Goal: Information Seeking & Learning: Learn about a topic

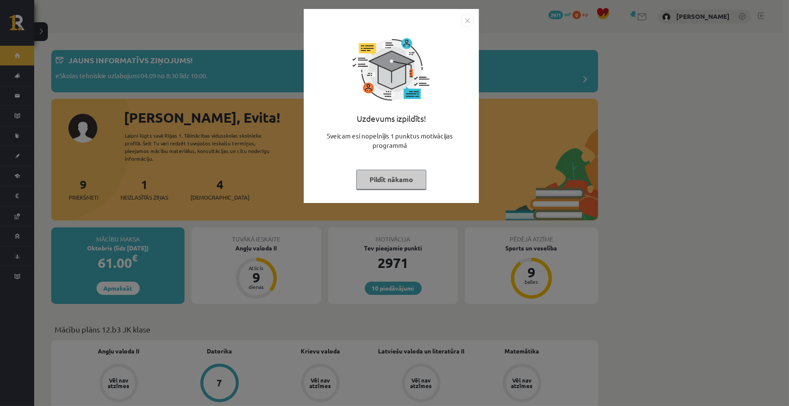
click at [380, 181] on button "Pildīt nākamo" at bounding box center [391, 180] width 70 height 20
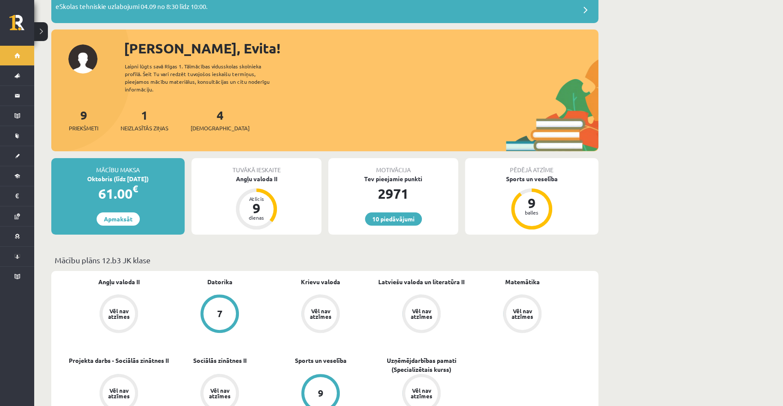
scroll to position [85, 0]
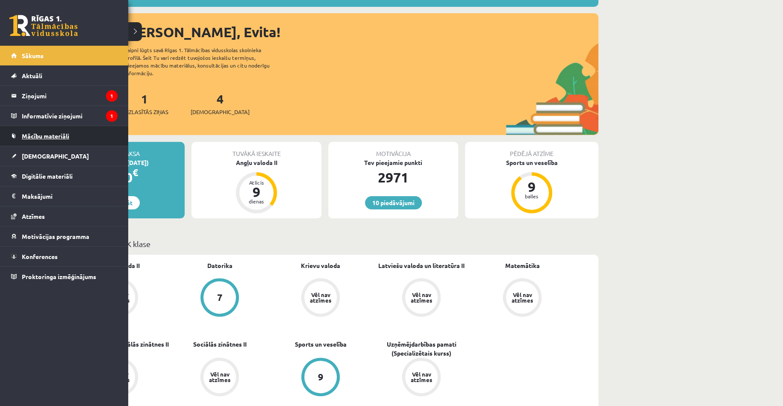
click at [30, 136] on span "Mācību materiāli" at bounding box center [45, 136] width 47 height 8
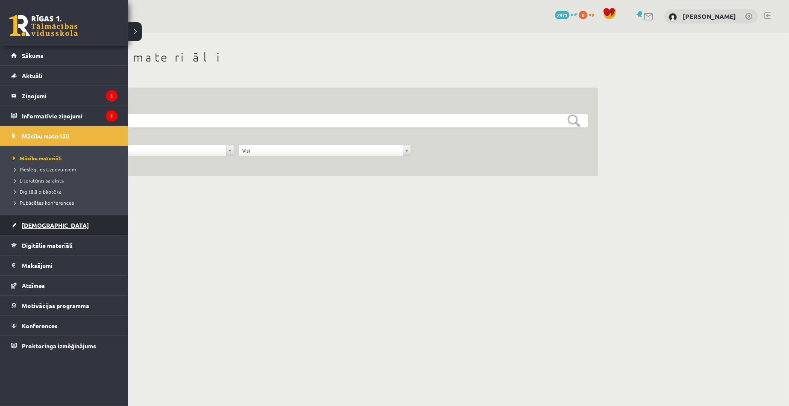
click at [31, 216] on link "[DEMOGRAPHIC_DATA]" at bounding box center [64, 225] width 106 height 20
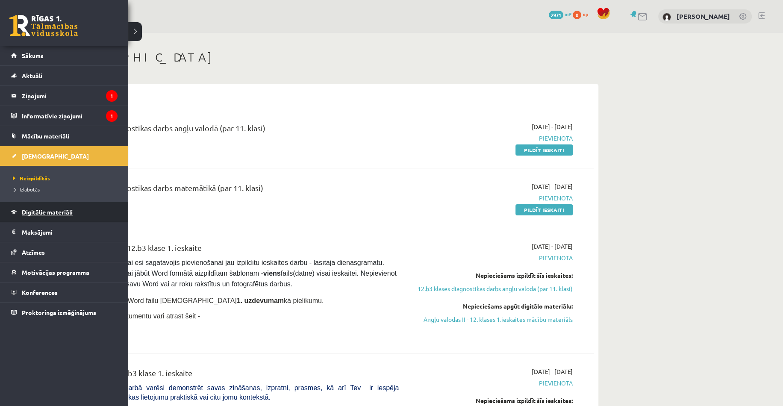
click at [24, 205] on link "Digitālie materiāli" at bounding box center [64, 212] width 106 height 20
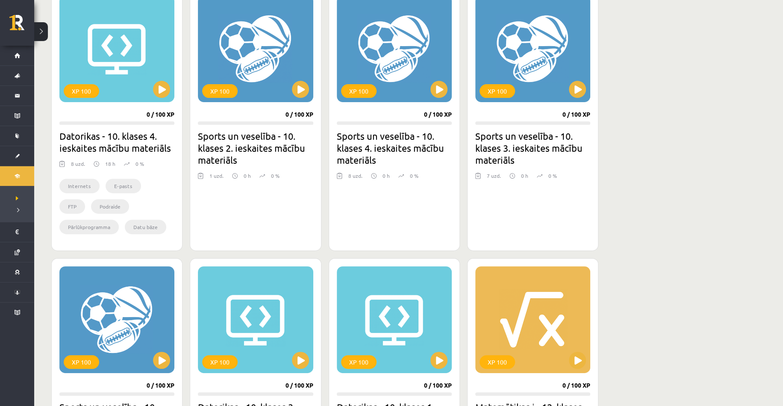
scroll to position [513, 0]
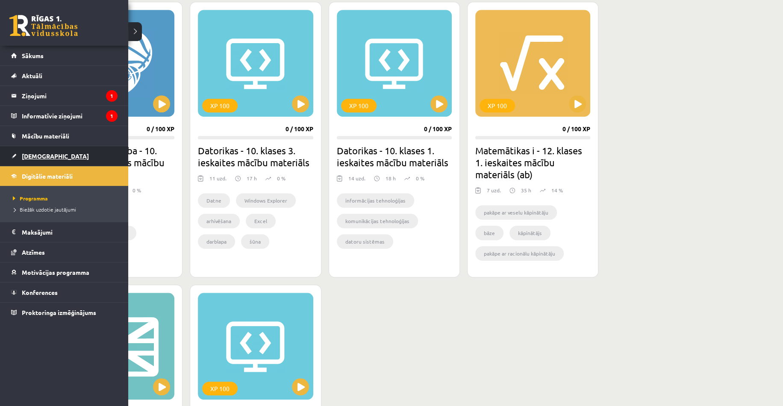
click at [35, 158] on span "[DEMOGRAPHIC_DATA]" at bounding box center [55, 156] width 67 height 8
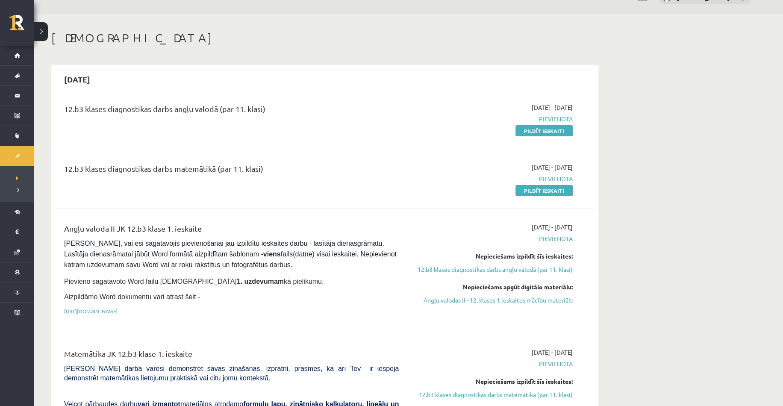
scroll to position [214, 0]
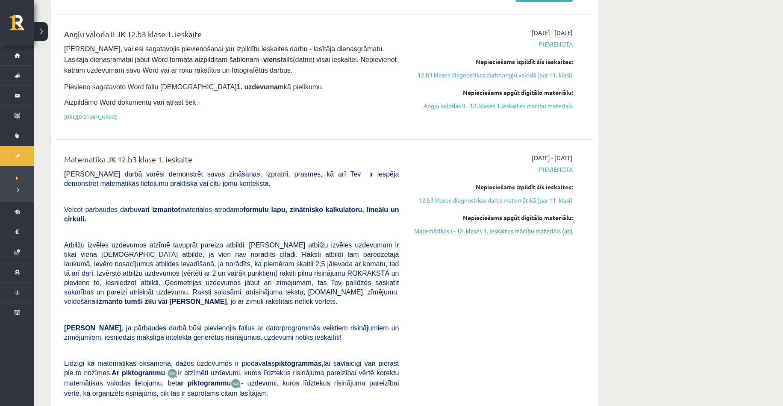
click at [501, 232] on link "Matemātikas I - 12. klases 1. ieskaites mācību materiāls (ab)" at bounding box center [491, 230] width 161 height 9
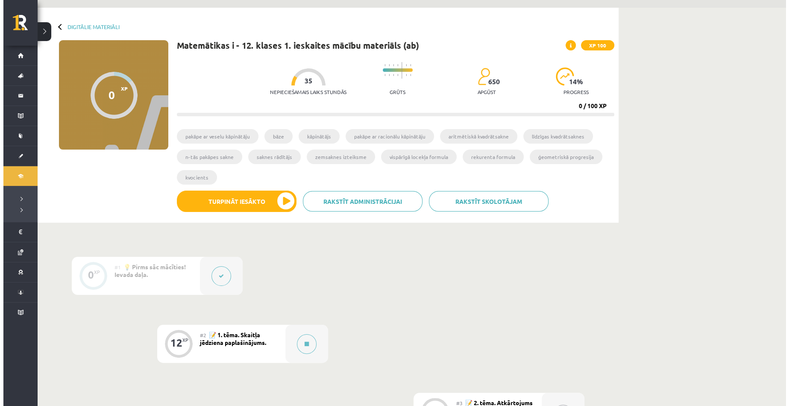
scroll to position [128, 0]
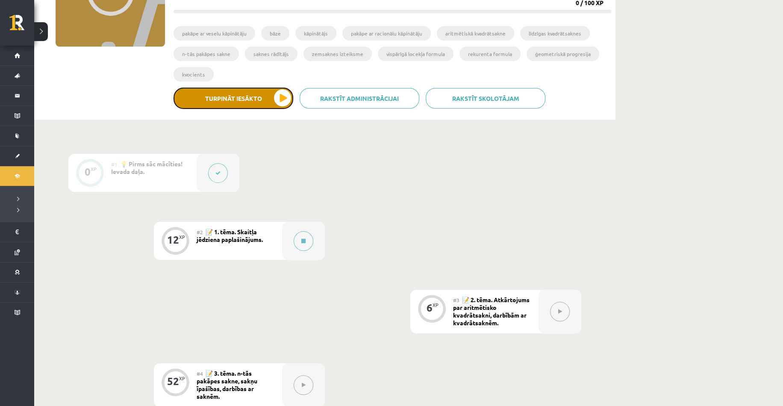
click at [284, 105] on button "Turpināt iesākto" at bounding box center [233, 98] width 120 height 21
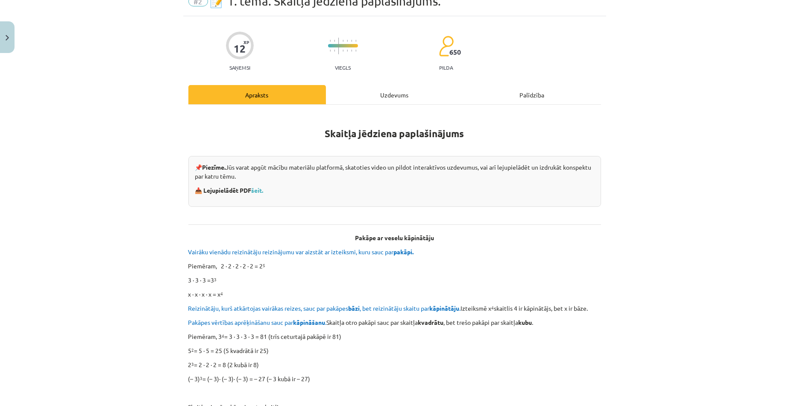
scroll to position [43, 0]
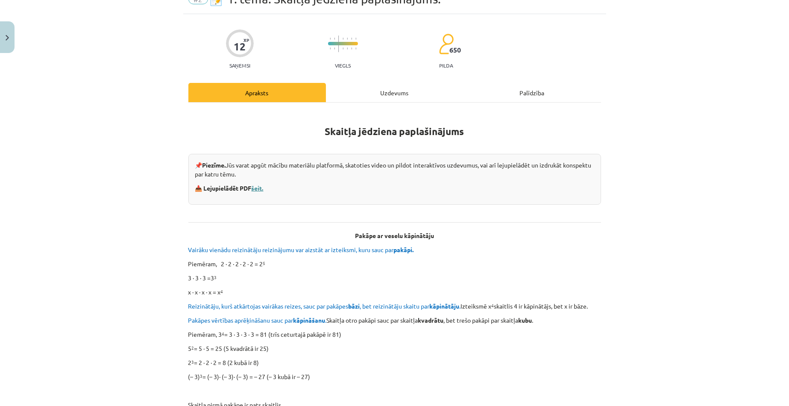
click at [257, 190] on link "šeit." at bounding box center [258, 188] width 12 height 8
